Goal: Transaction & Acquisition: Purchase product/service

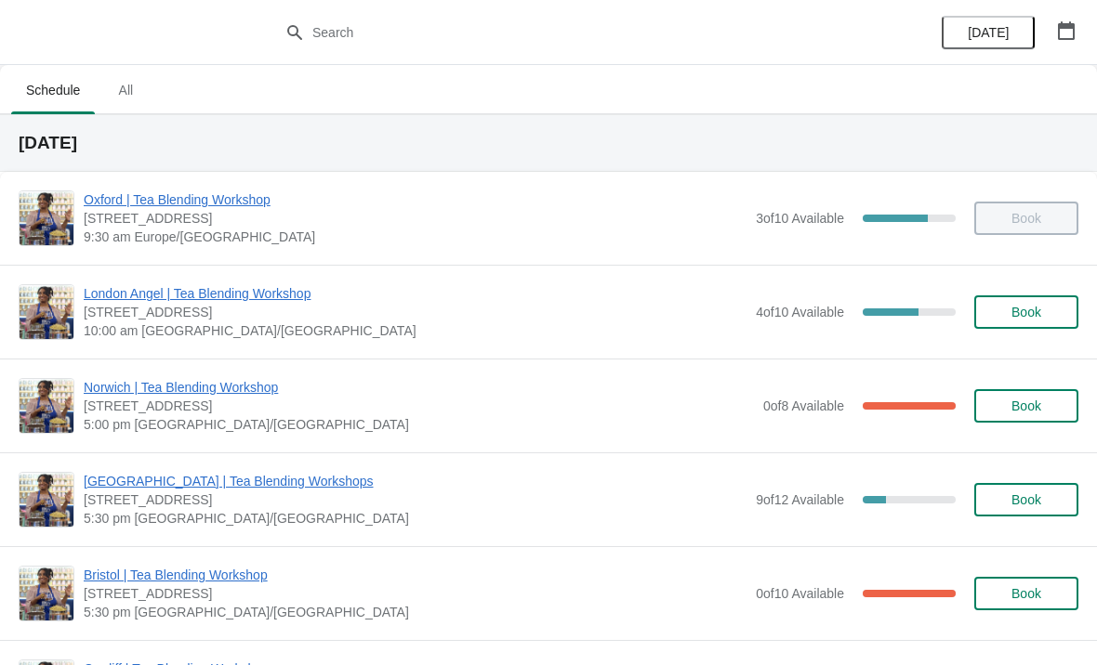
click at [1080, 32] on button "button" at bounding box center [1065, 30] width 33 height 33
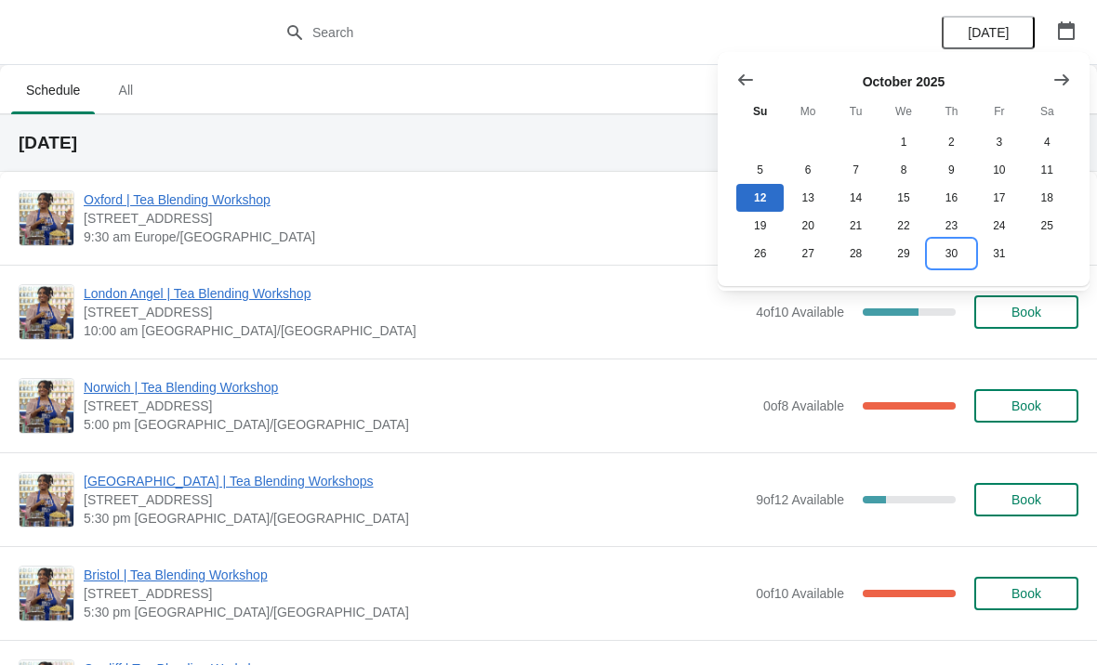
click at [949, 257] on button "30" at bounding box center [951, 254] width 47 height 28
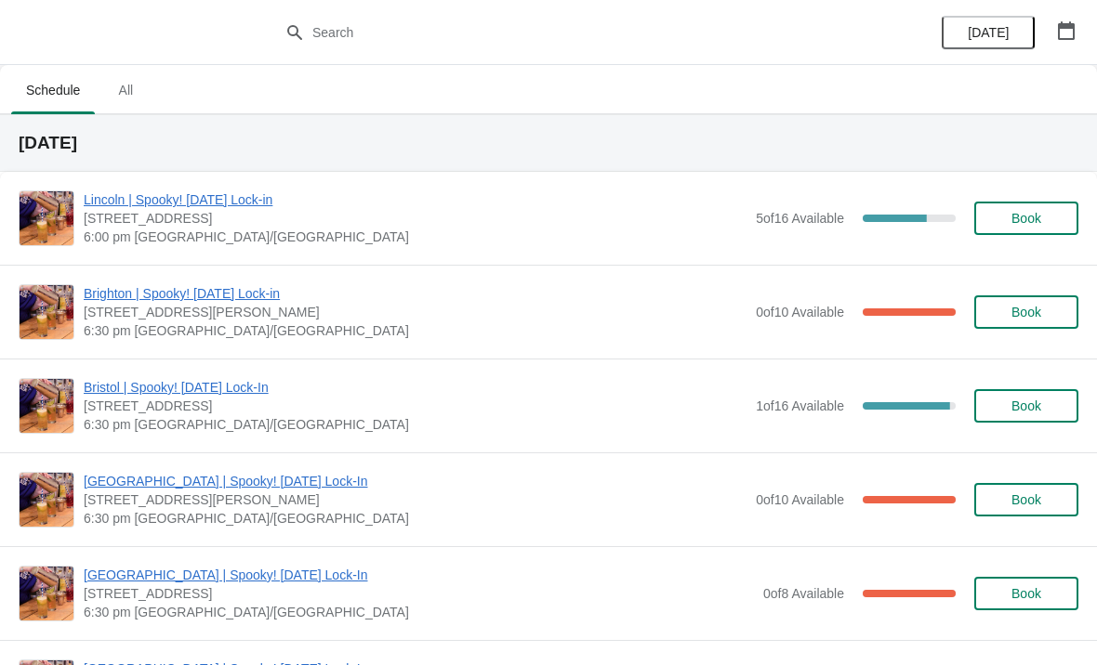
click at [1029, 306] on span "Book" at bounding box center [1026, 312] width 30 height 15
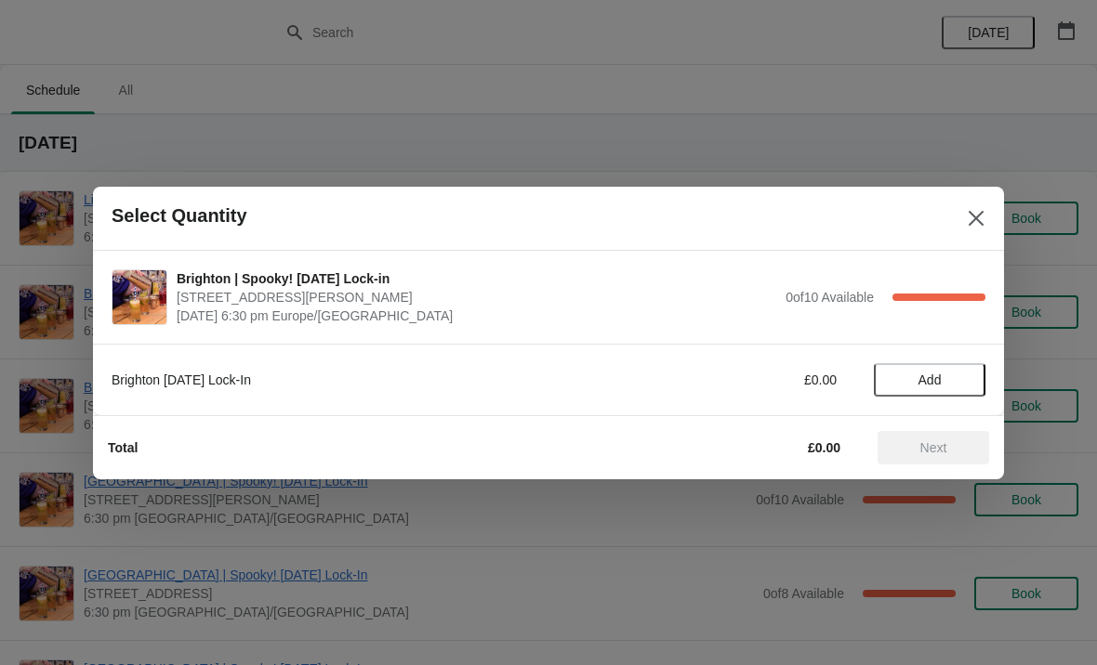
click at [946, 375] on span "Add" at bounding box center [929, 380] width 78 height 15
click at [927, 450] on span "Next" at bounding box center [933, 448] width 27 height 15
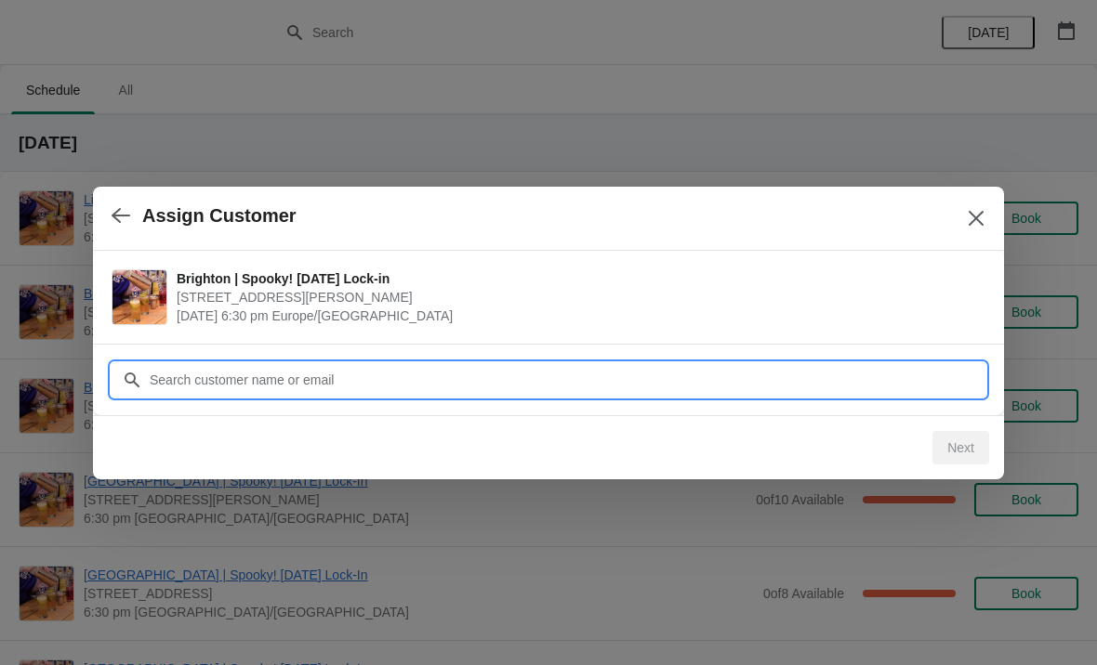
click at [406, 377] on input "Customer" at bounding box center [567, 379] width 837 height 33
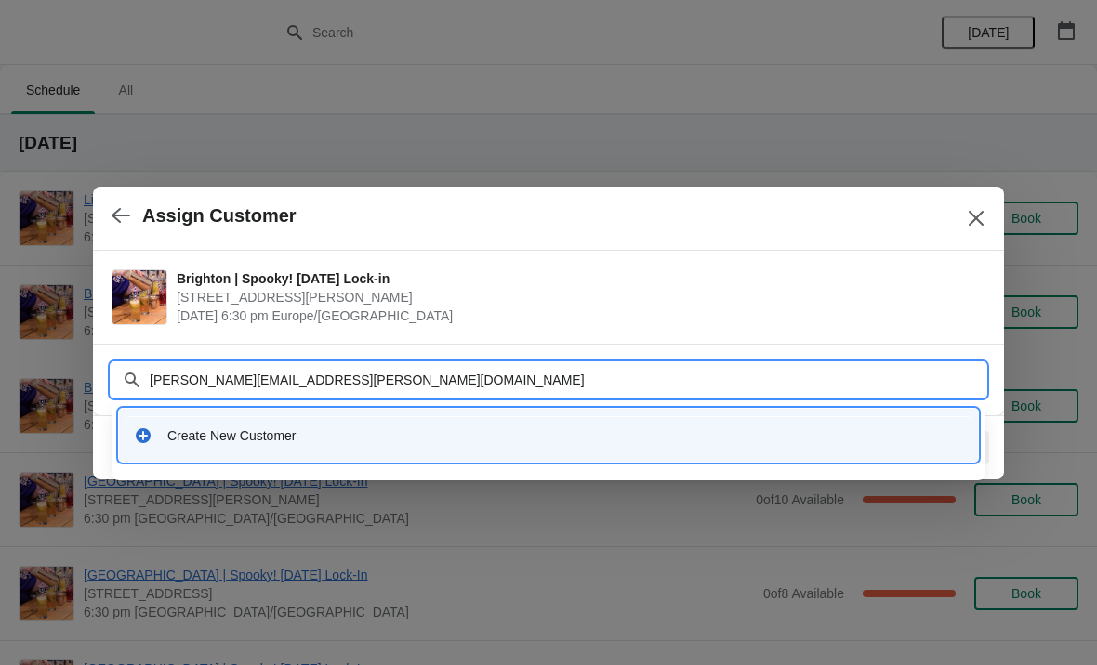
type input "[PERSON_NAME][EMAIL_ADDRESS][PERSON_NAME][DOMAIN_NAME]"
click at [272, 444] on div "Create New Customer" at bounding box center [565, 436] width 796 height 19
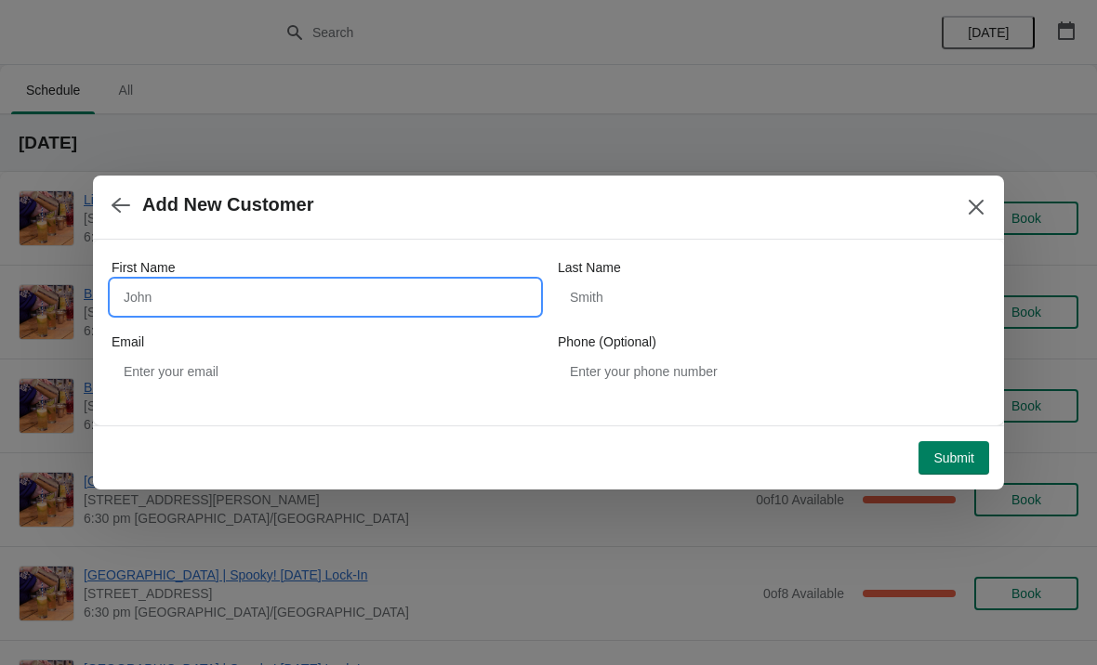
click at [292, 300] on input "First Name" at bounding box center [326, 297] width 428 height 33
type input "[PERSON_NAME]"
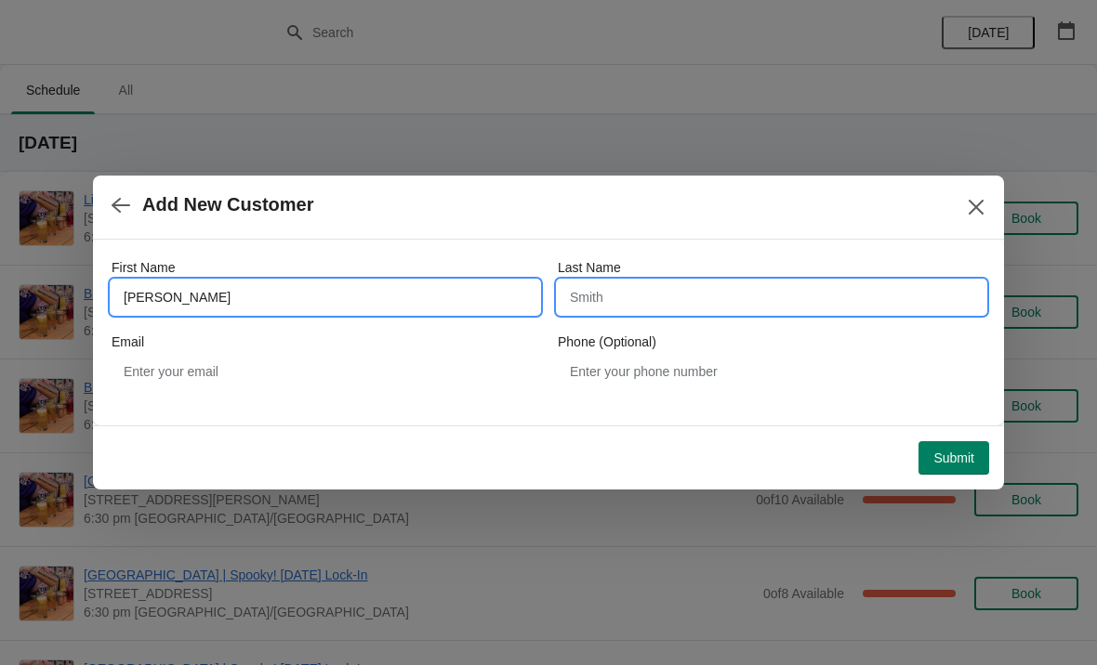
click at [667, 295] on input "Last Name" at bounding box center [772, 297] width 428 height 33
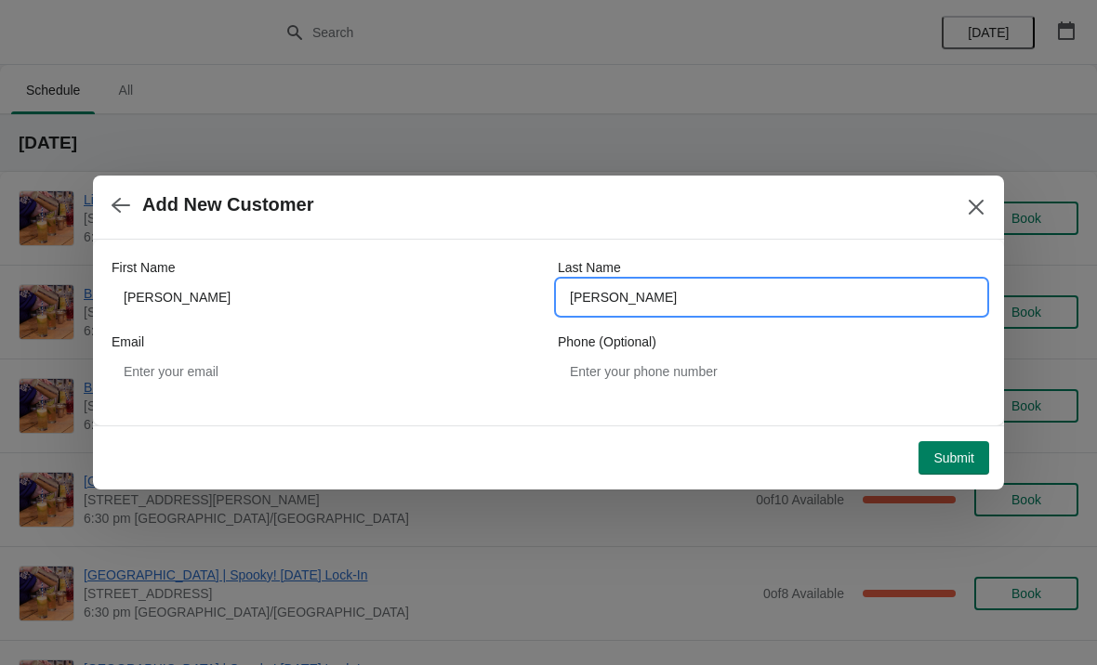
type input "[PERSON_NAME]"
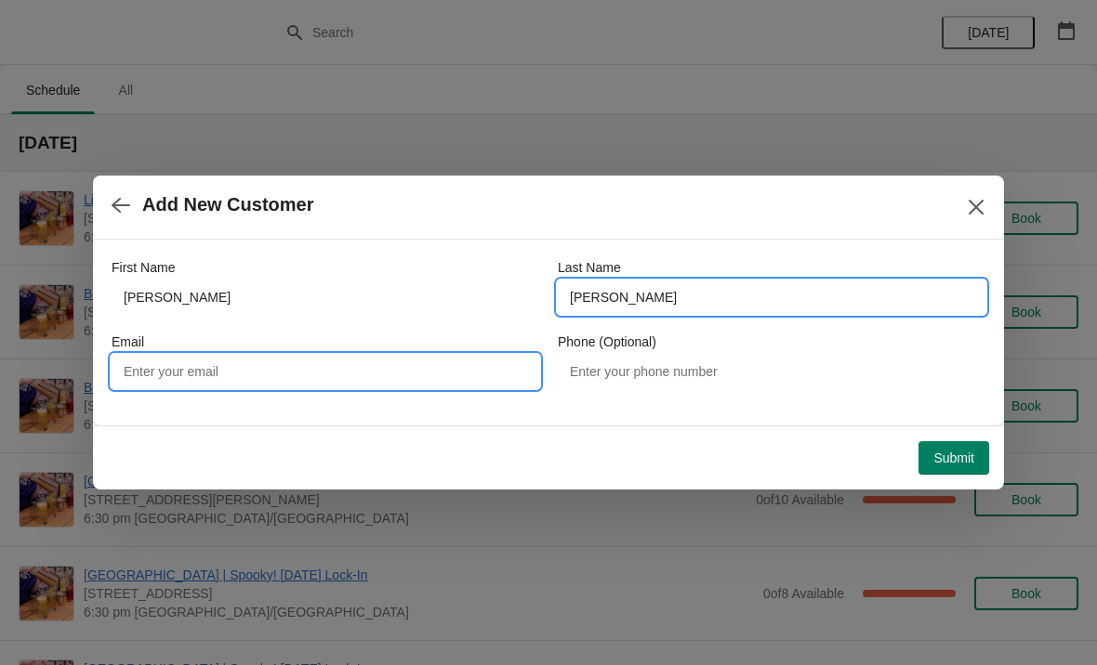
click at [293, 364] on input "Email" at bounding box center [326, 371] width 428 height 33
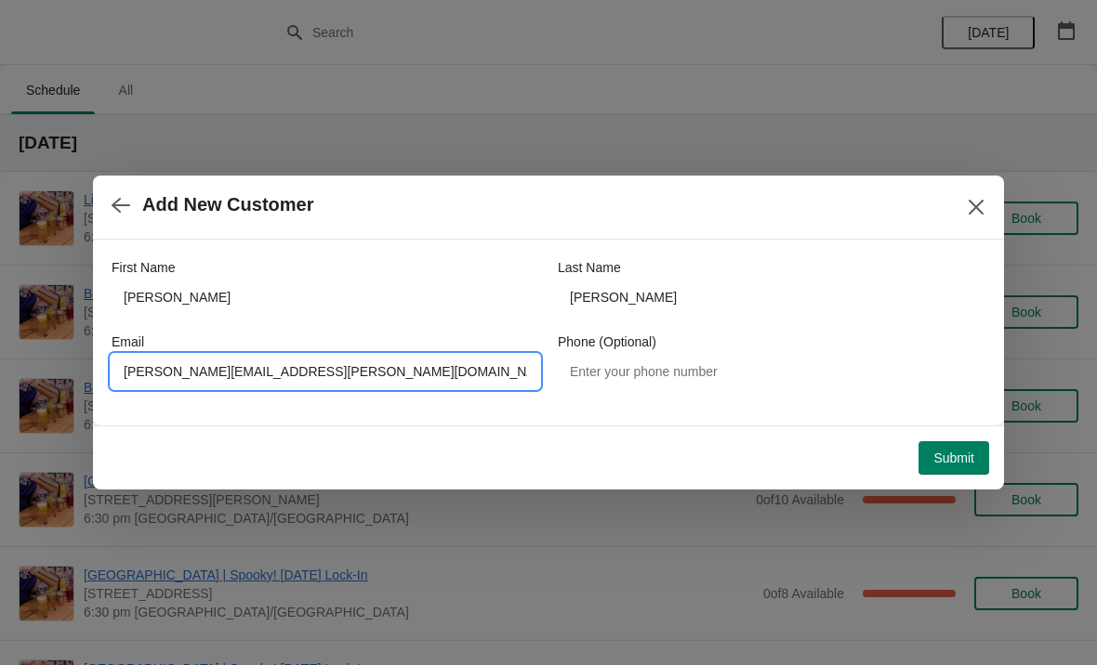
type input "[PERSON_NAME][EMAIL_ADDRESS][PERSON_NAME][DOMAIN_NAME]"
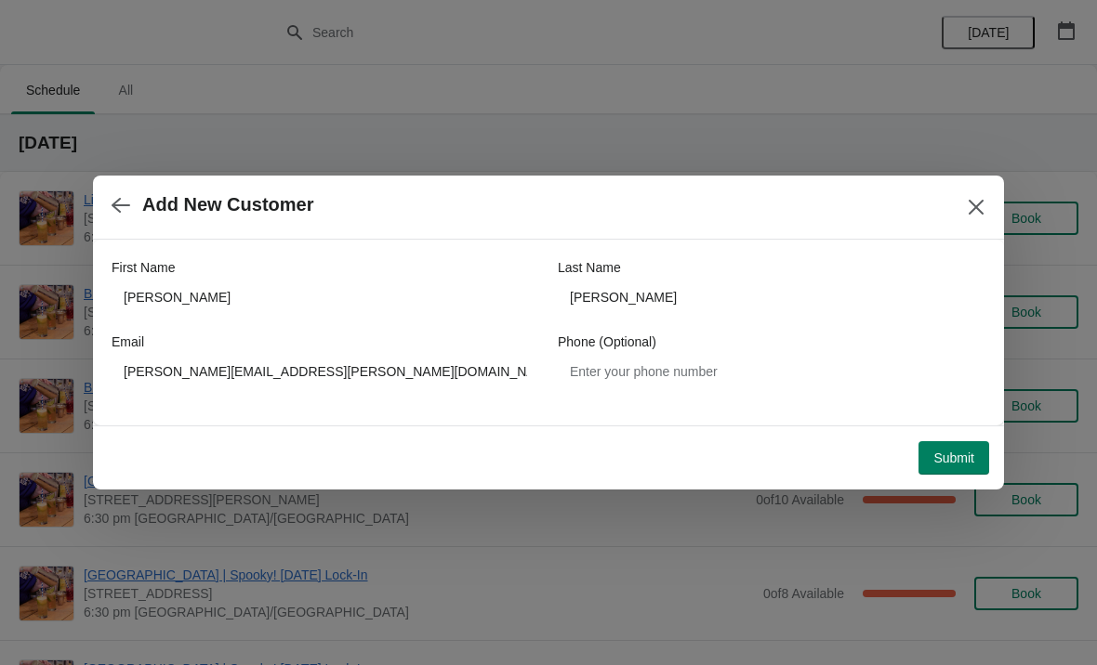
click at [952, 455] on span "Submit" at bounding box center [953, 458] width 41 height 15
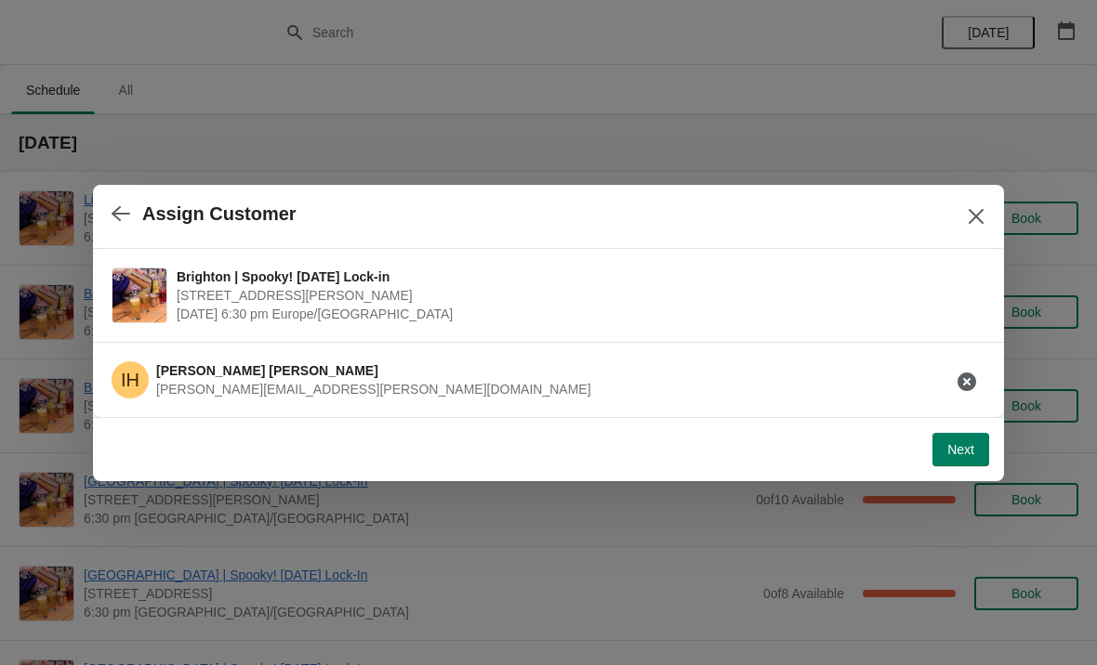
click at [977, 371] on button "button" at bounding box center [966, 381] width 33 height 33
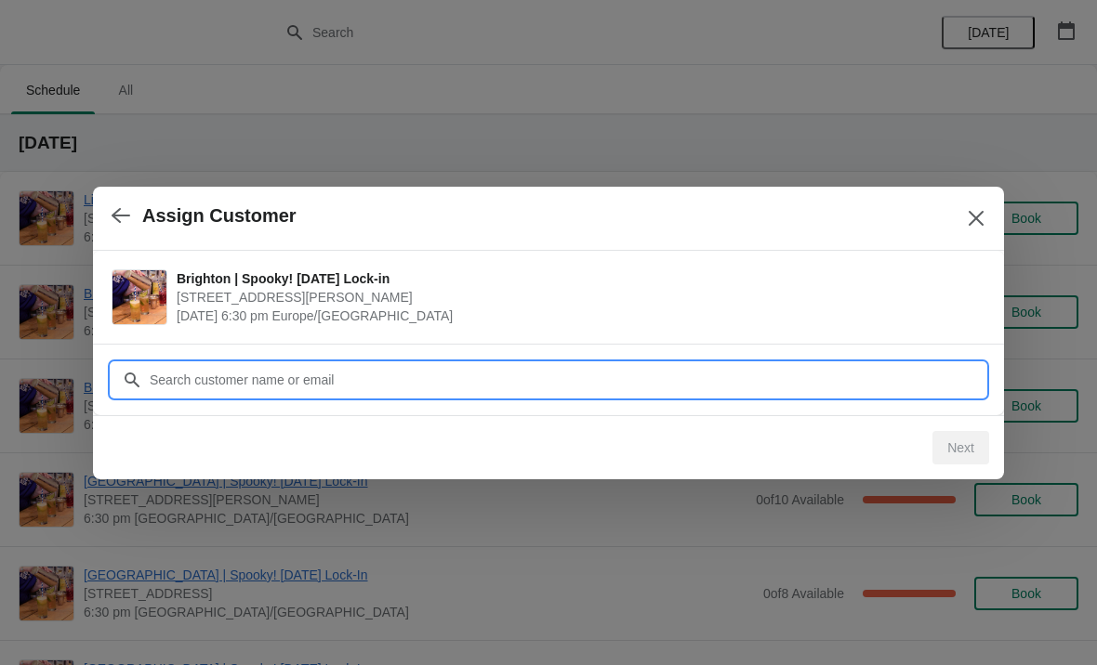
click at [238, 381] on input "Customer" at bounding box center [567, 379] width 837 height 33
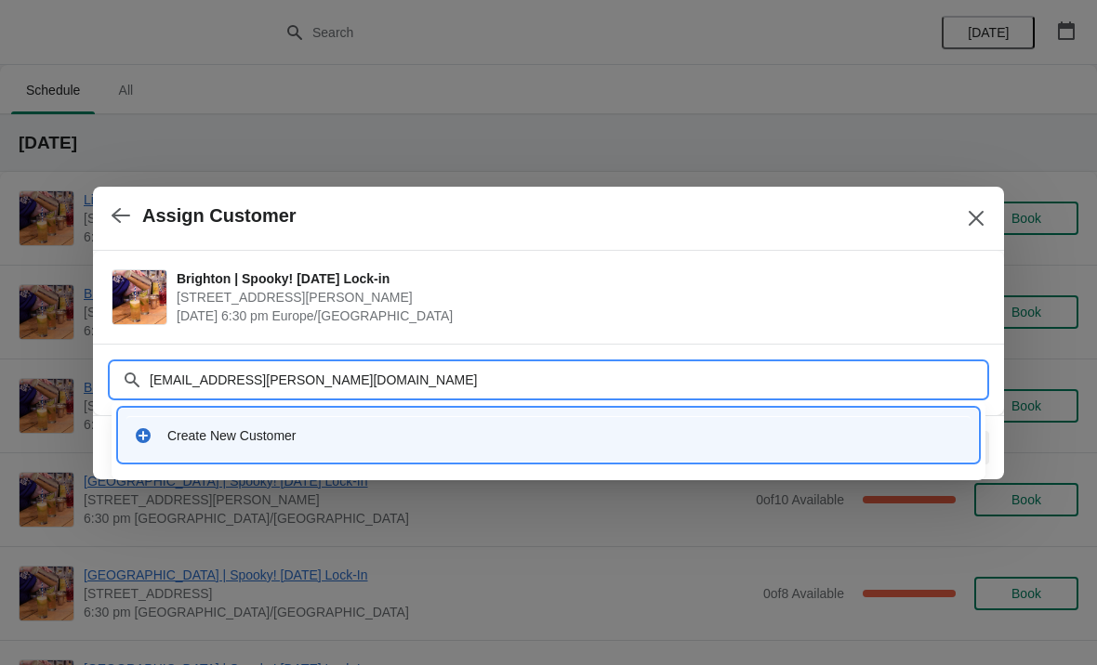
type input "[EMAIL_ADDRESS][PERSON_NAME][DOMAIN_NAME]"
click at [657, 302] on span "[STREET_ADDRESS][PERSON_NAME]" at bounding box center [576, 297] width 799 height 19
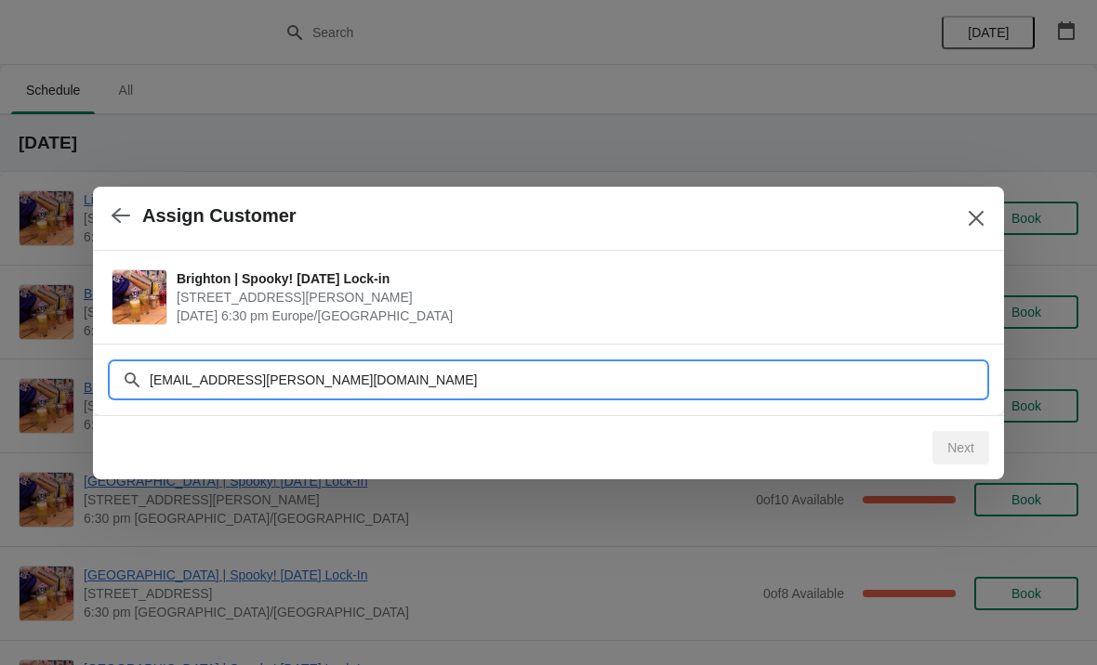
click at [367, 372] on input "[EMAIL_ADDRESS][PERSON_NAME][DOMAIN_NAME]" at bounding box center [567, 379] width 837 height 33
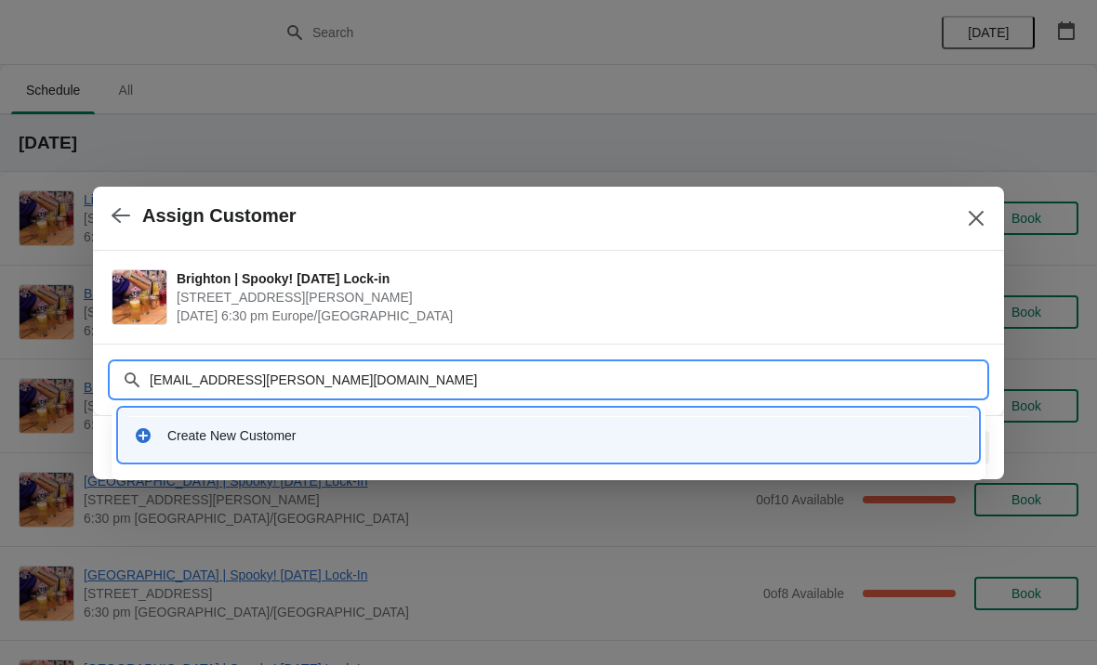
click at [305, 446] on div "Create New Customer" at bounding box center [548, 435] width 844 height 38
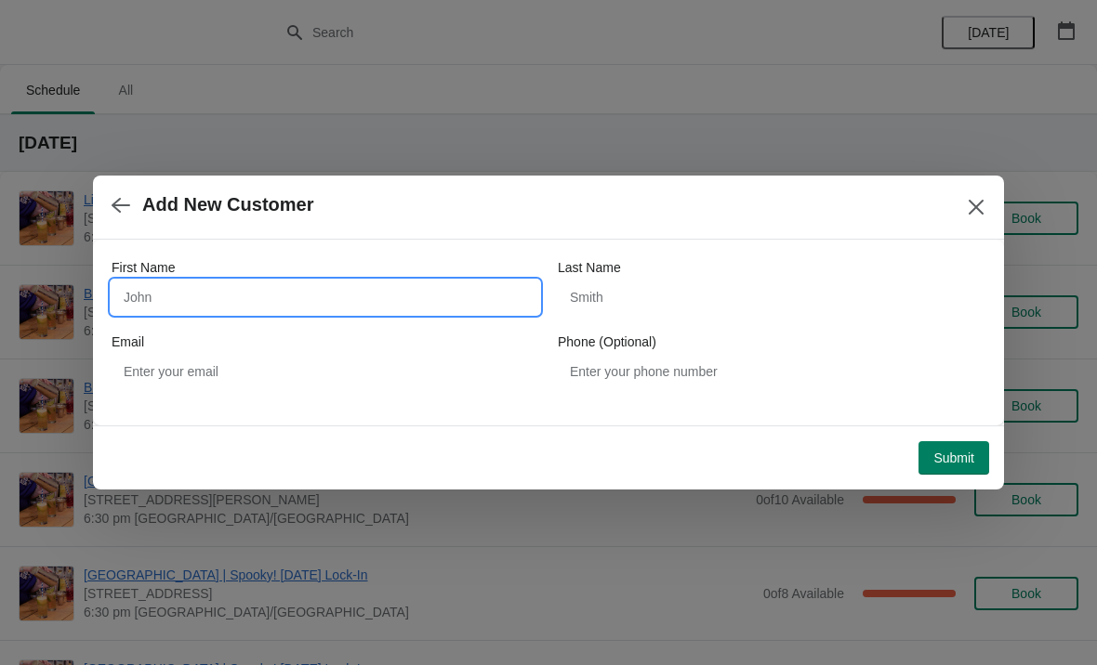
click at [290, 301] on input "First Name" at bounding box center [326, 297] width 428 height 33
type input "[PERSON_NAME]"
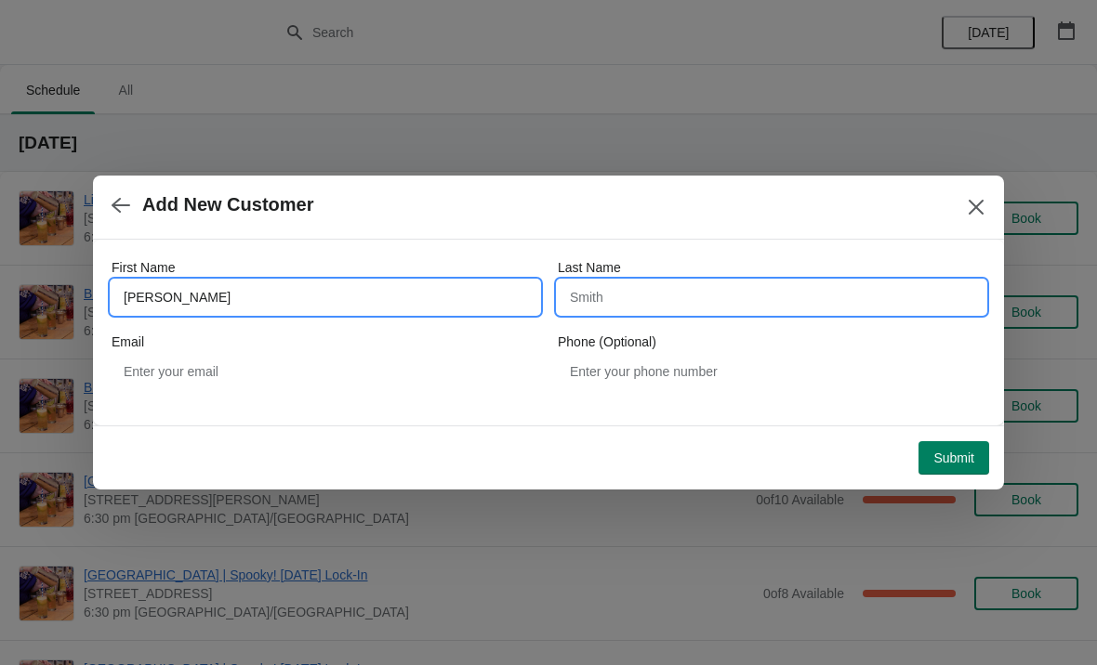
click at [699, 296] on input "Last Name" at bounding box center [772, 297] width 428 height 33
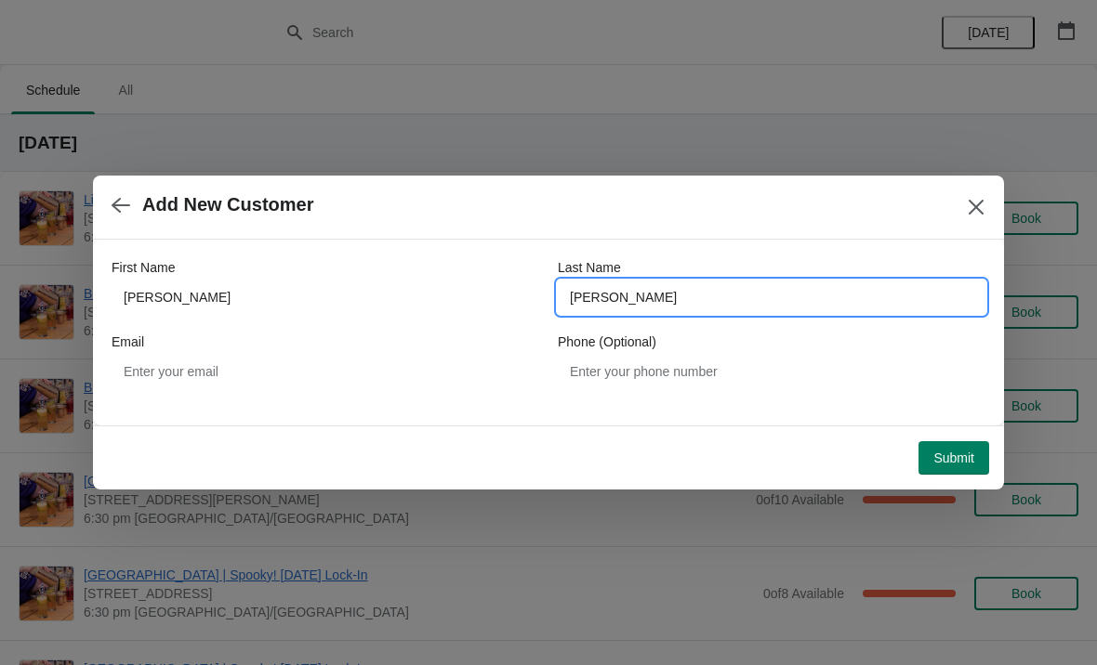
type input "[PERSON_NAME]"
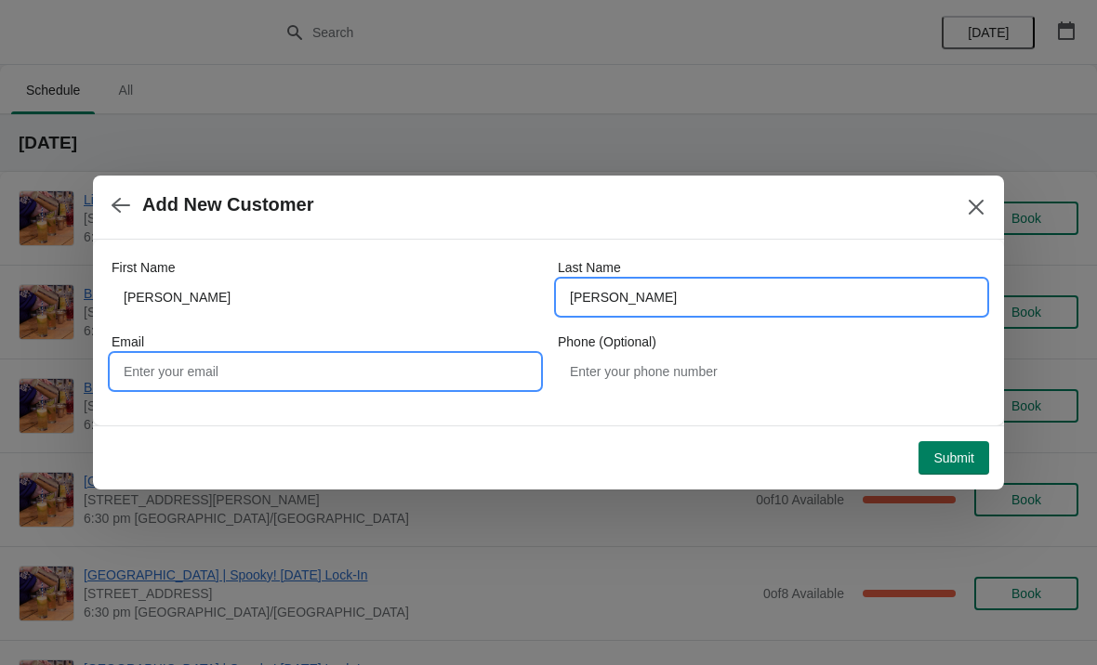
click at [250, 376] on input "Email" at bounding box center [326, 371] width 428 height 33
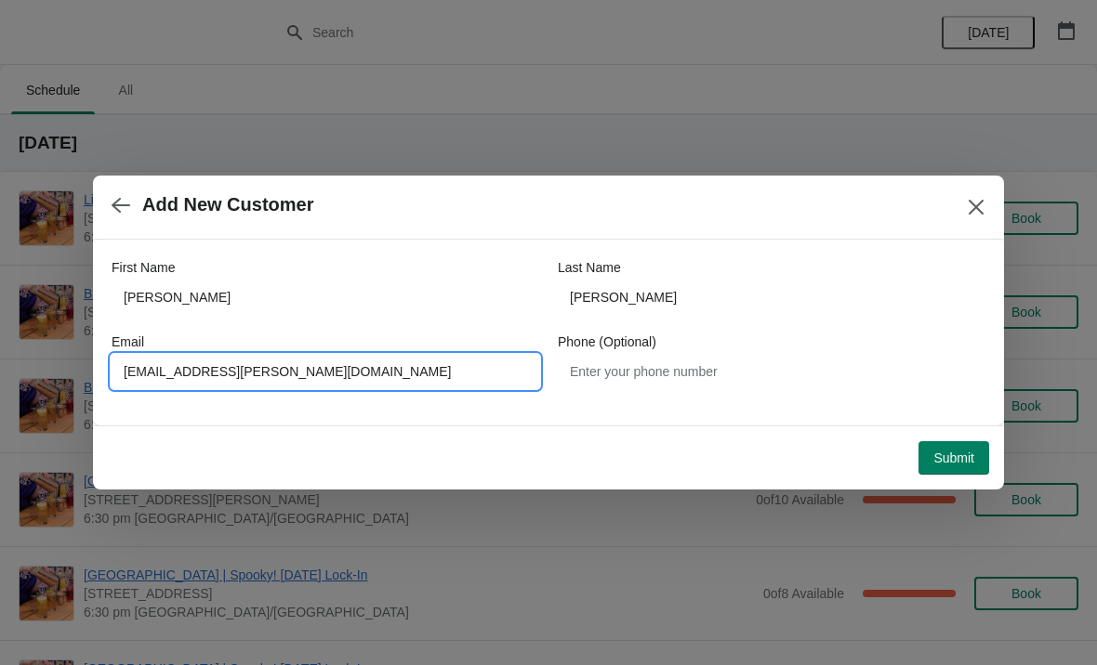
type input "[EMAIL_ADDRESS][PERSON_NAME][DOMAIN_NAME]"
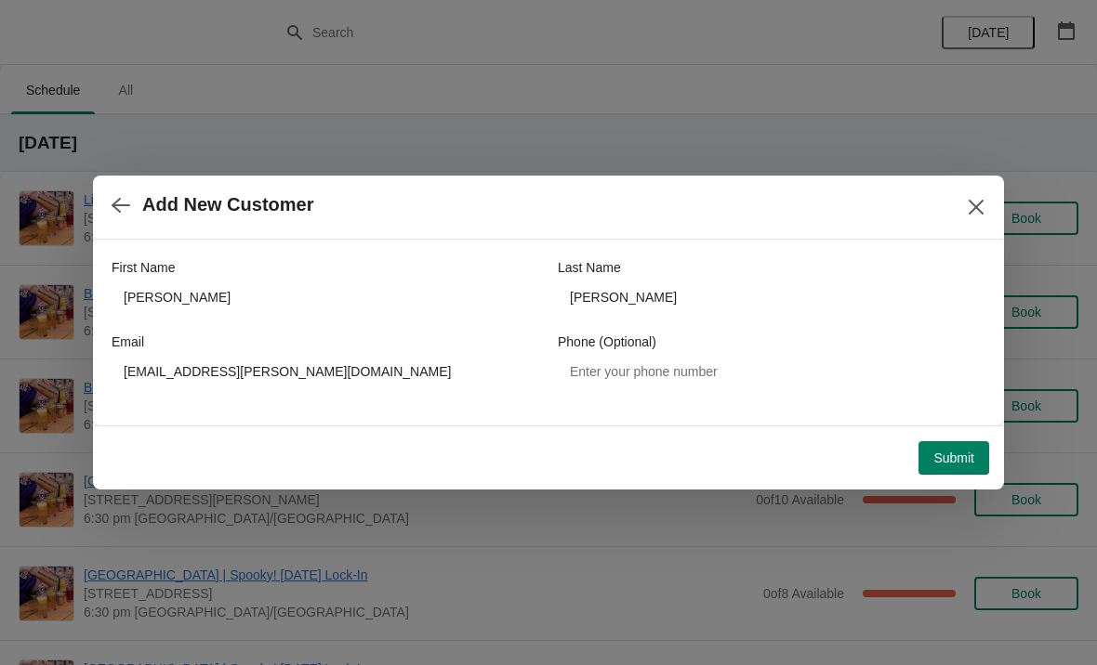
click at [954, 452] on span "Submit" at bounding box center [953, 458] width 41 height 15
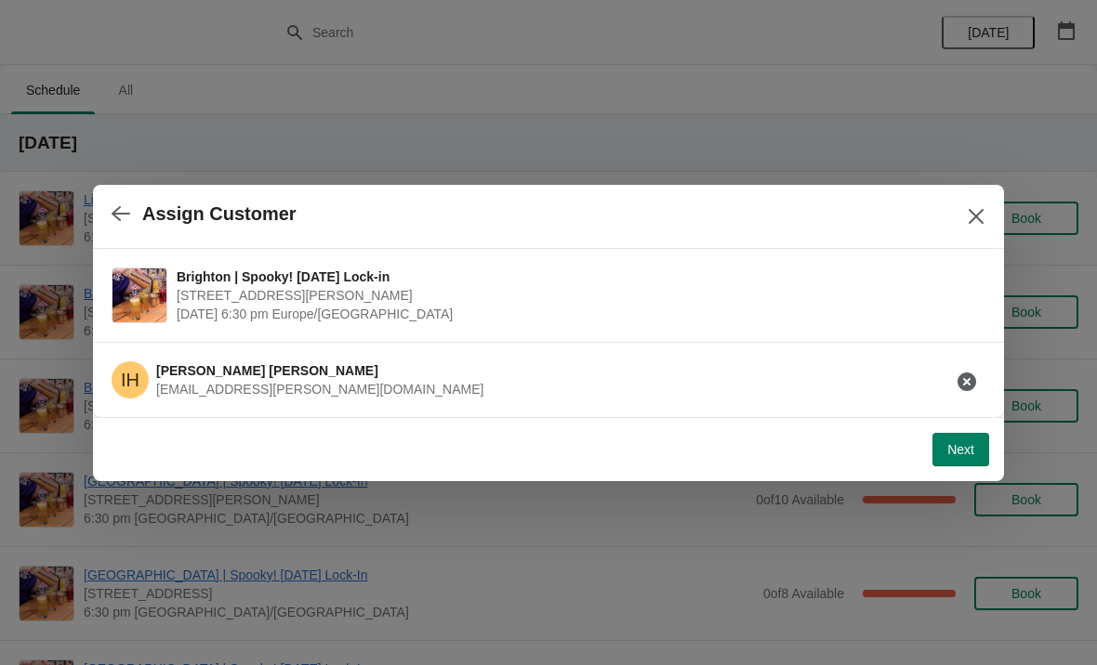
click at [953, 444] on span "Next" at bounding box center [960, 449] width 27 height 15
select select "No"
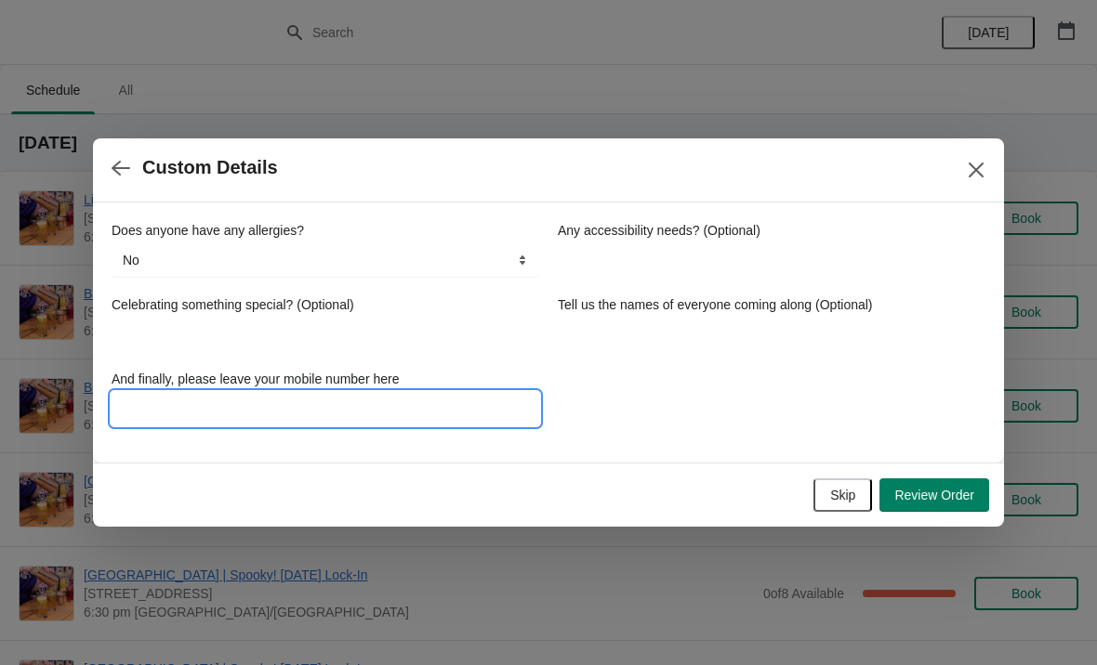
click at [162, 414] on input "And finally, please leave your mobile number here" at bounding box center [326, 408] width 428 height 33
type input "07387690499"
click at [945, 492] on span "Review Order" at bounding box center [934, 495] width 80 height 15
